Goal: Information Seeking & Learning: Learn about a topic

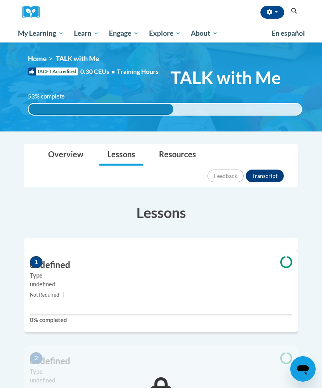
click at [0, 0] on span "My Course Progress" at bounding box center [0, 0] width 0 height 0
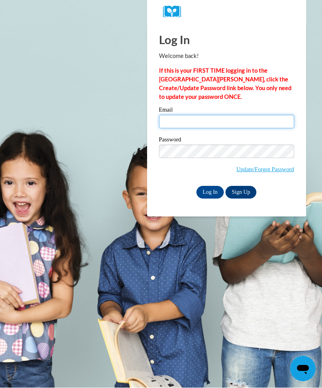
click at [174, 123] on input "Email" at bounding box center [226, 122] width 135 height 14
type input "tiffanydvn@yahoo.com"
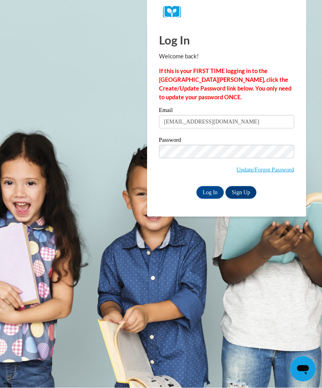
click at [245, 162] on span "Update/Forgot Password" at bounding box center [226, 161] width 135 height 33
click at [210, 194] on input "Log In" at bounding box center [210, 192] width 28 height 13
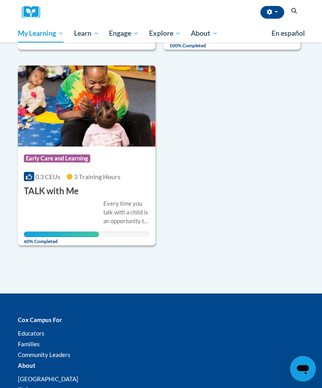
scroll to position [286, 0]
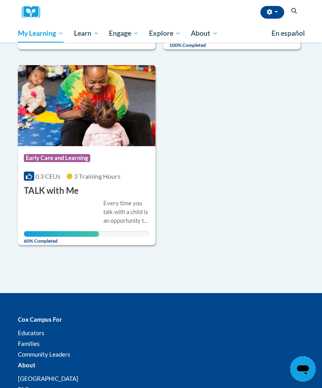
click at [59, 202] on div "Every time you talk with a child is an opportunity to build their brain for rea…" at bounding box center [87, 218] width 126 height 38
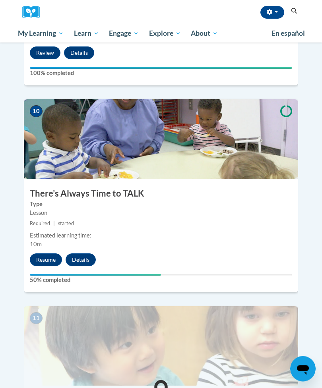
scroll to position [1993, 0]
click at [47, 254] on button "Resume" at bounding box center [46, 260] width 32 height 13
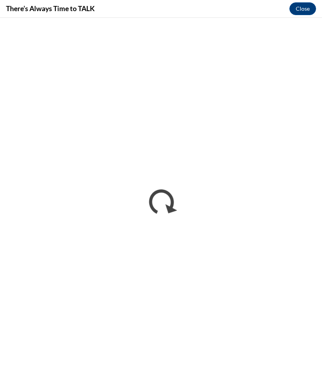
scroll to position [0, 0]
click at [233, 16] on div "There’s Always Time to TALK Close" at bounding box center [161, 9] width 322 height 18
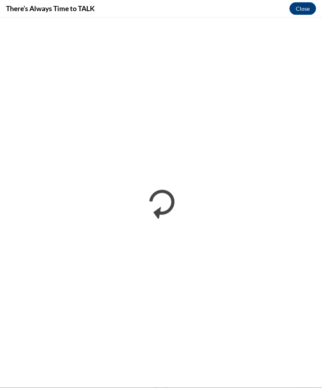
click at [303, 8] on button "Close" at bounding box center [302, 8] width 27 height 13
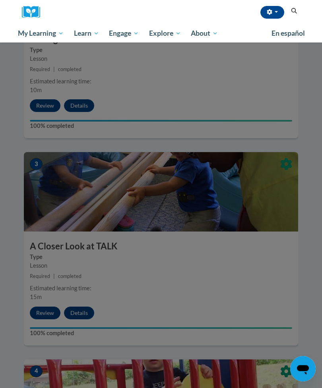
scroll to position [0, 0]
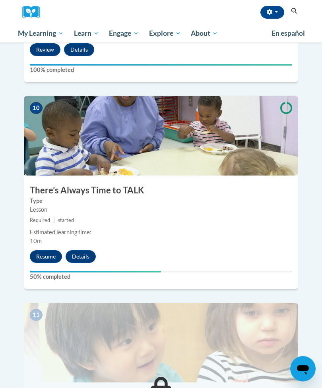
click at [46, 251] on button "Resume" at bounding box center [46, 257] width 32 height 13
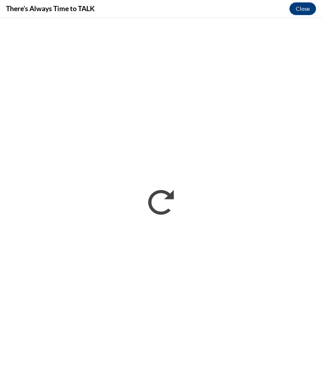
scroll to position [1996, 0]
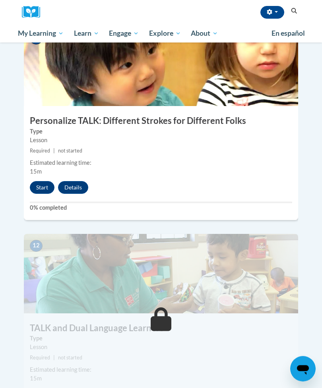
scroll to position [2269, 0]
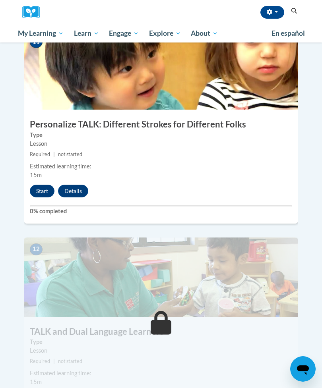
click at [45, 185] on button "Start" at bounding box center [42, 191] width 25 height 13
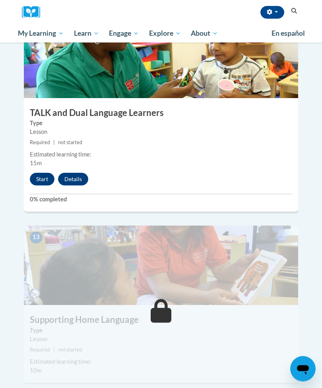
click at [42, 173] on button "Start" at bounding box center [42, 179] width 25 height 13
